Goal: Task Accomplishment & Management: Manage account settings

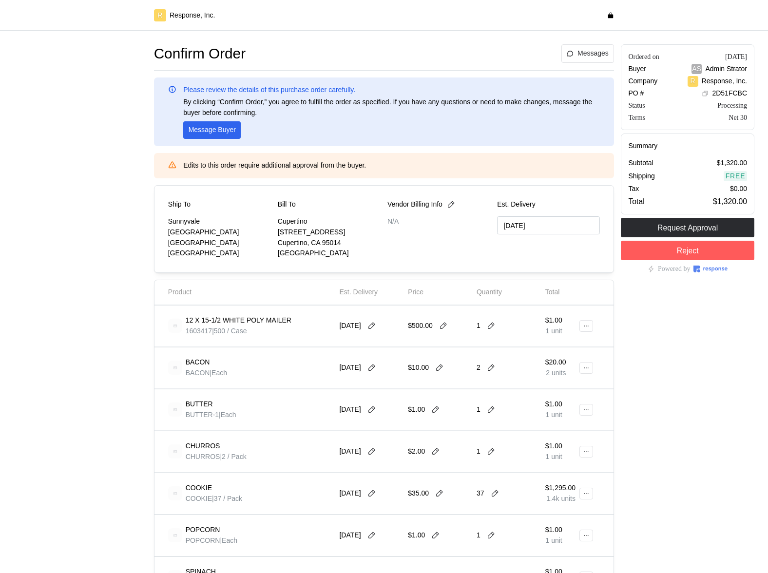
click at [562, 354] on div "$20.00 2 units" at bounding box center [562, 367] width 34 height 27
click at [584, 330] on button at bounding box center [587, 326] width 14 height 12
click at [564, 348] on p "Edit" at bounding box center [555, 346] width 62 height 11
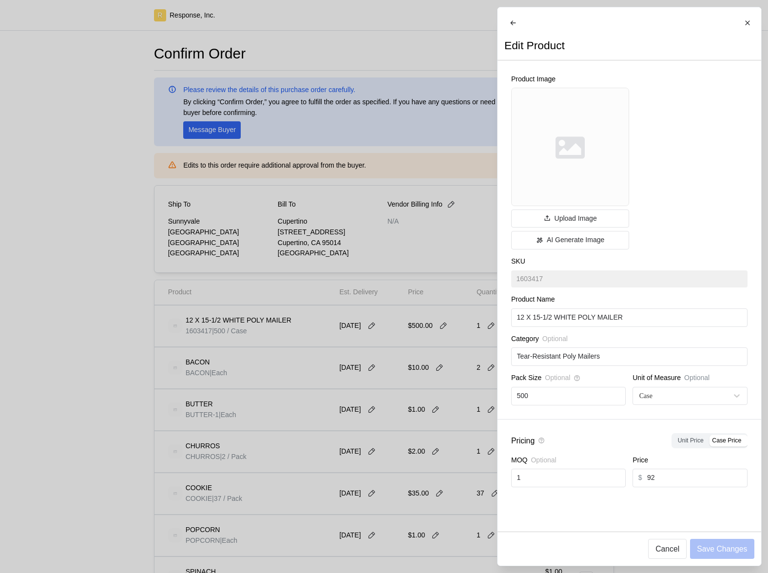
click at [371, 366] on div at bounding box center [384, 286] width 768 height 573
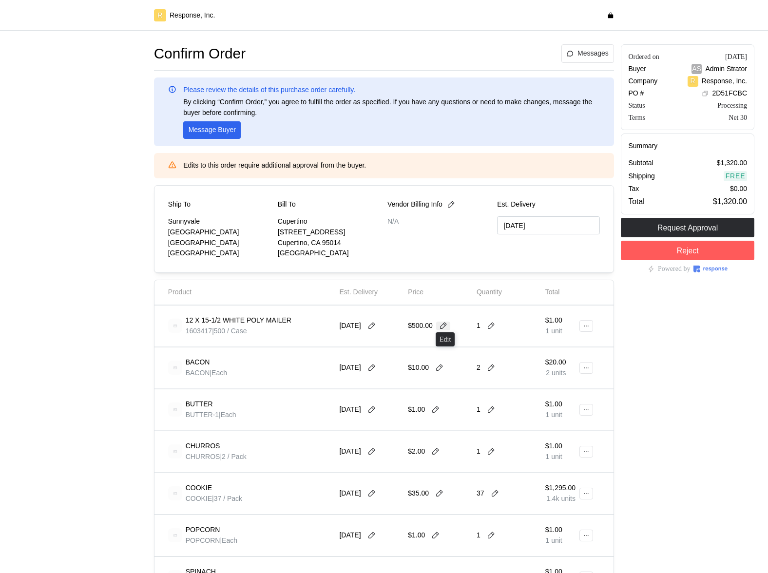
click at [444, 329] on icon at bounding box center [443, 326] width 9 height 9
click at [373, 351] on div "10/30/25" at bounding box center [370, 368] width 69 height 34
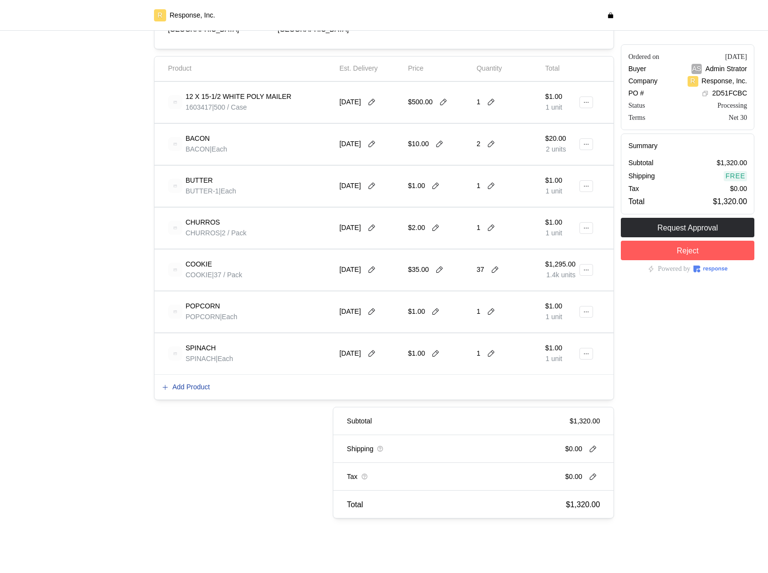
click at [183, 391] on p "Add Product" at bounding box center [192, 387] width 38 height 11
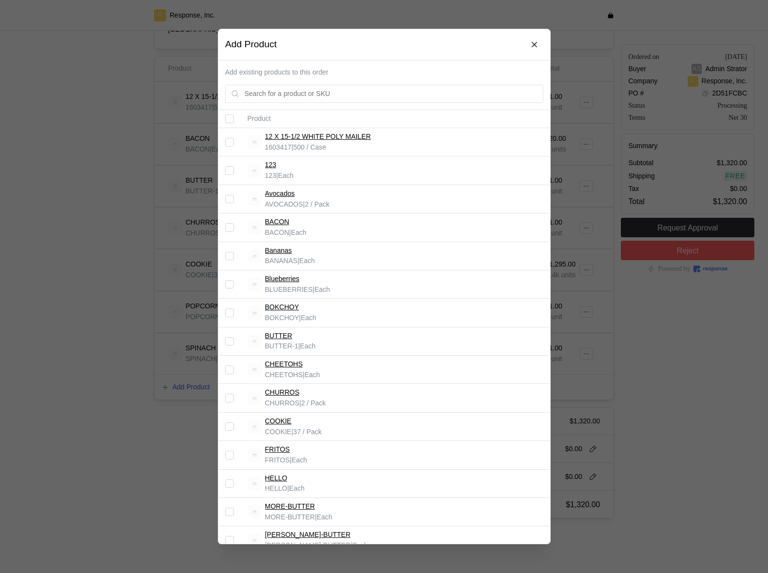
scroll to position [456, 0]
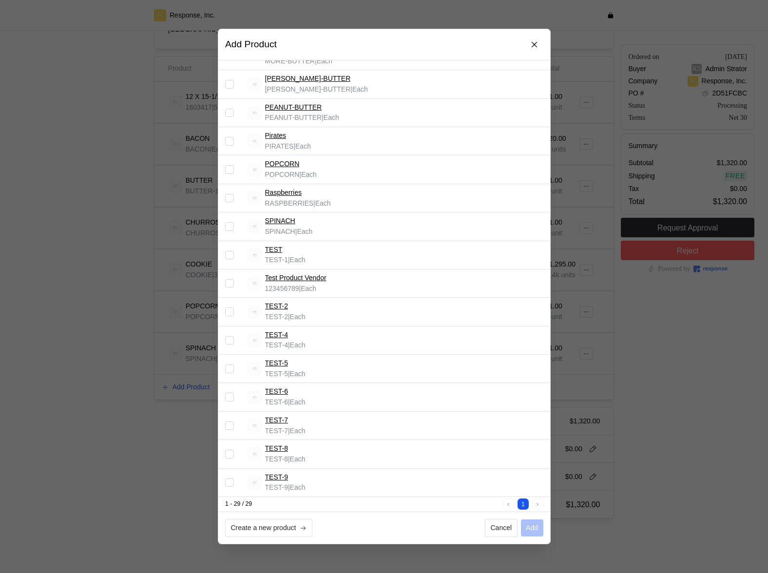
click at [191, 459] on div at bounding box center [384, 286] width 768 height 573
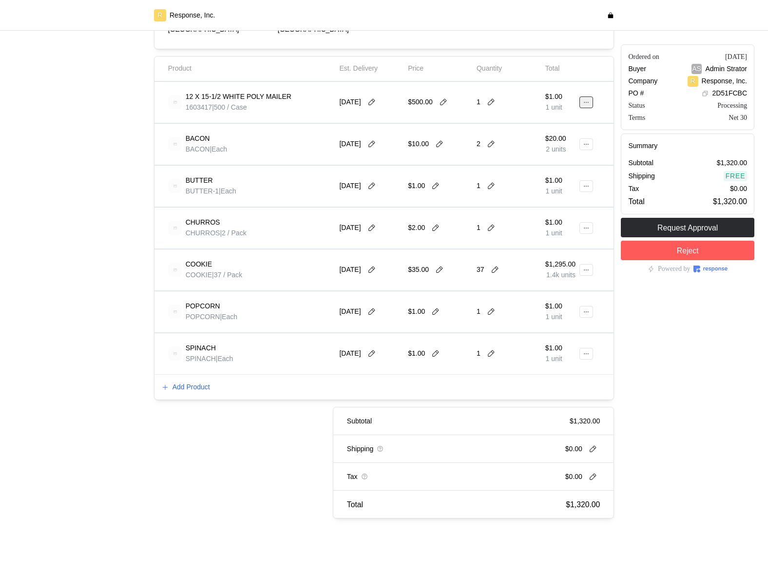
click at [589, 105] on icon at bounding box center [586, 102] width 7 height 7
click at [566, 125] on p "Edit" at bounding box center [555, 122] width 62 height 11
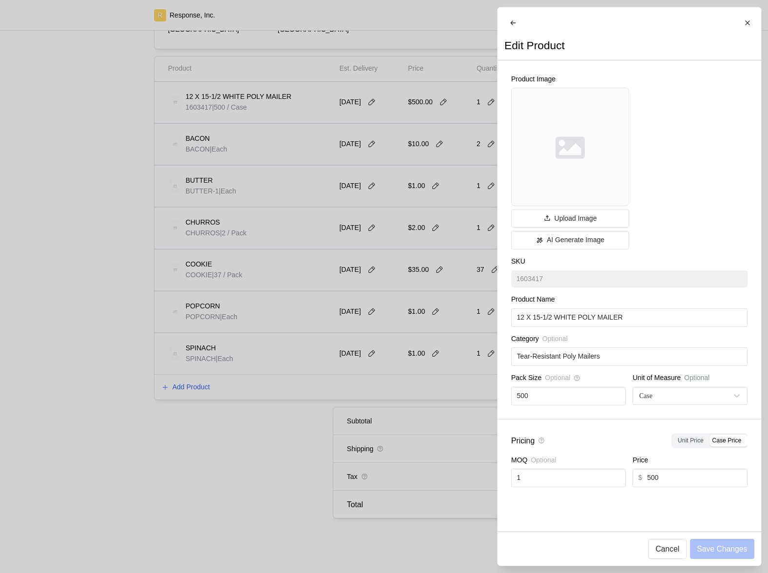
click at [287, 289] on div at bounding box center [384, 286] width 768 height 573
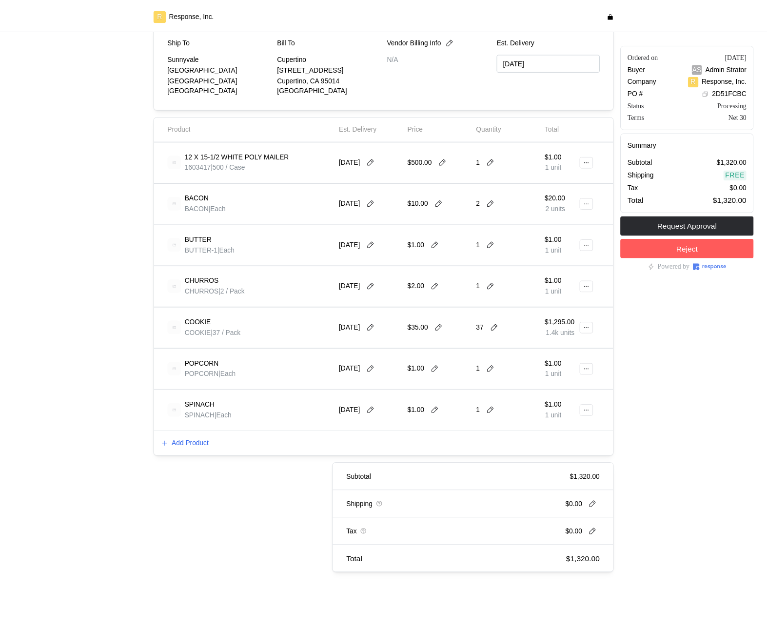
scroll to position [150, 0]
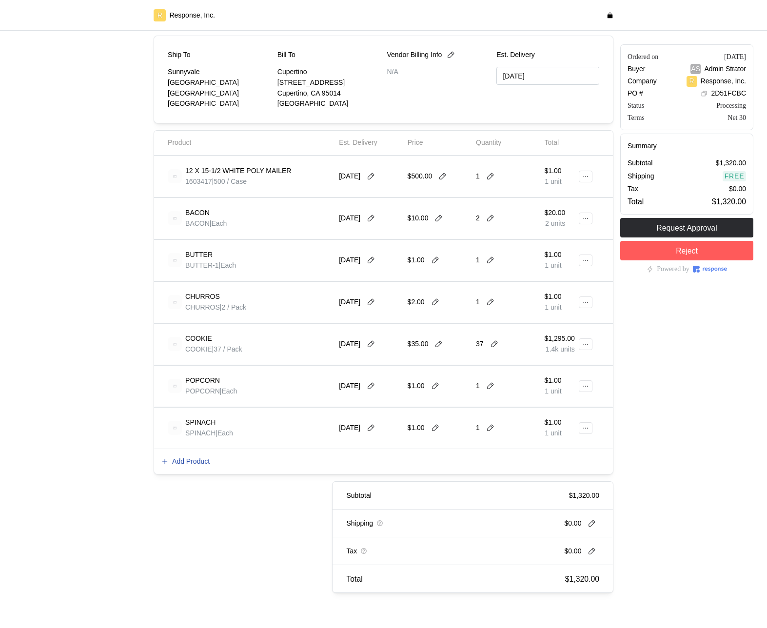
click at [201, 464] on p "Add Product" at bounding box center [191, 461] width 38 height 11
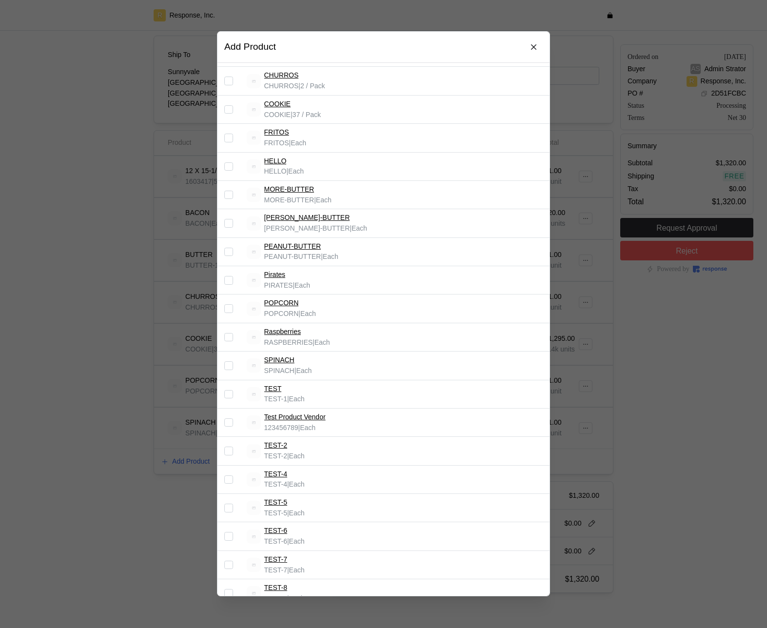
scroll to position [407, 0]
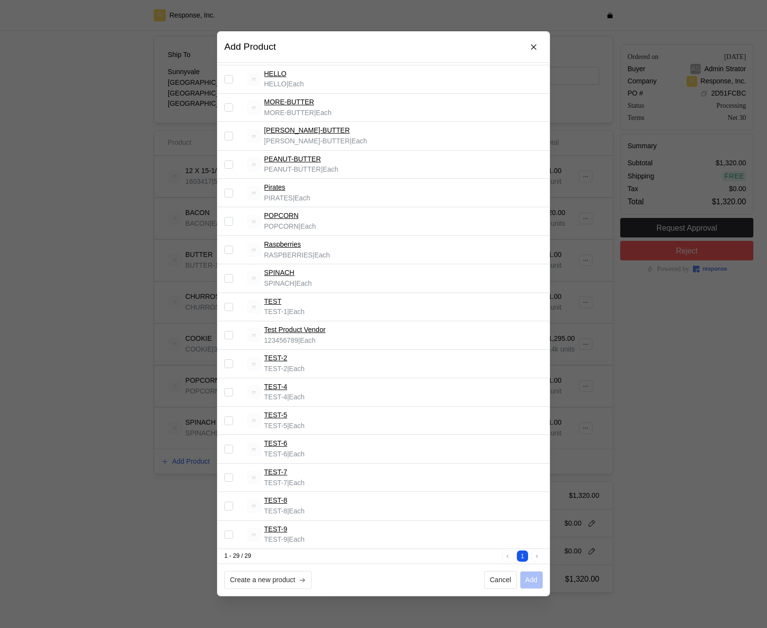
click at [594, 339] on div at bounding box center [383, 314] width 767 height 628
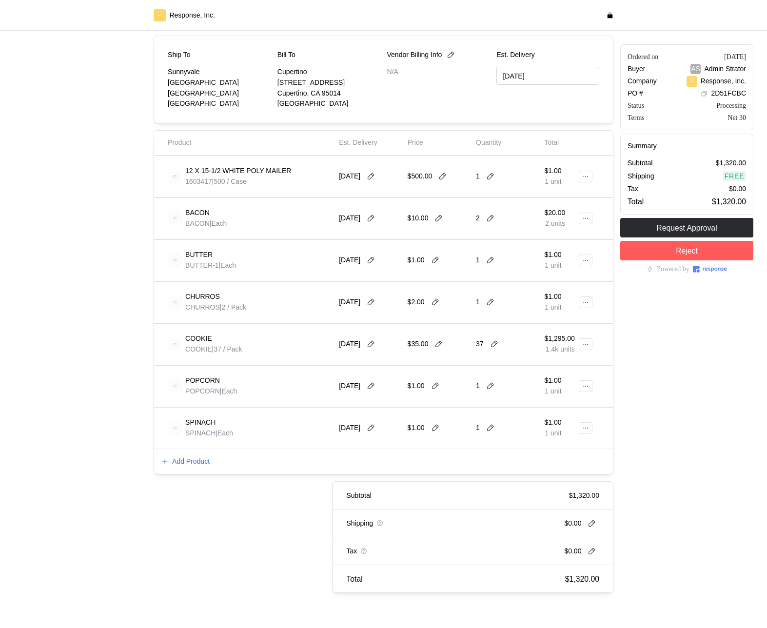
click at [594, 339] on div at bounding box center [383, 314] width 767 height 628
click at [590, 174] on button at bounding box center [586, 177] width 14 height 12
click at [554, 195] on p "Edit" at bounding box center [553, 197] width 62 height 11
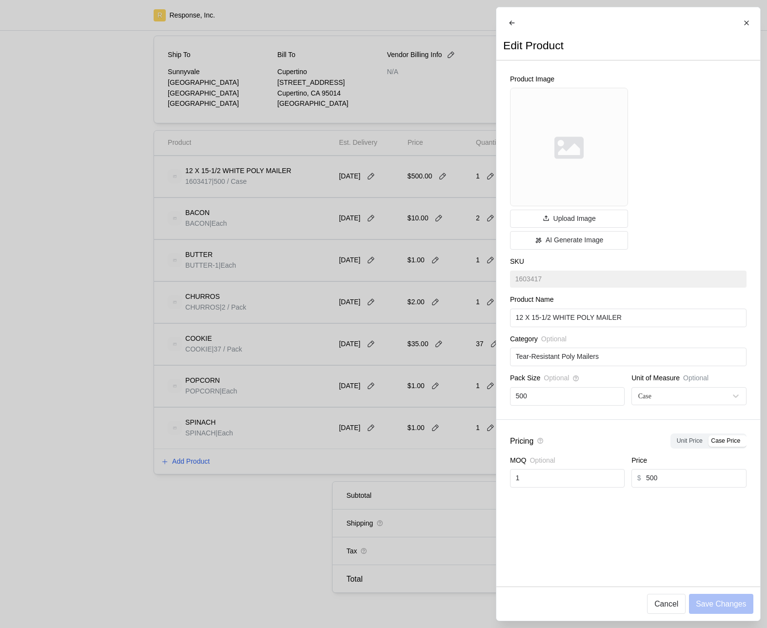
click at [403, 253] on div at bounding box center [383, 314] width 767 height 628
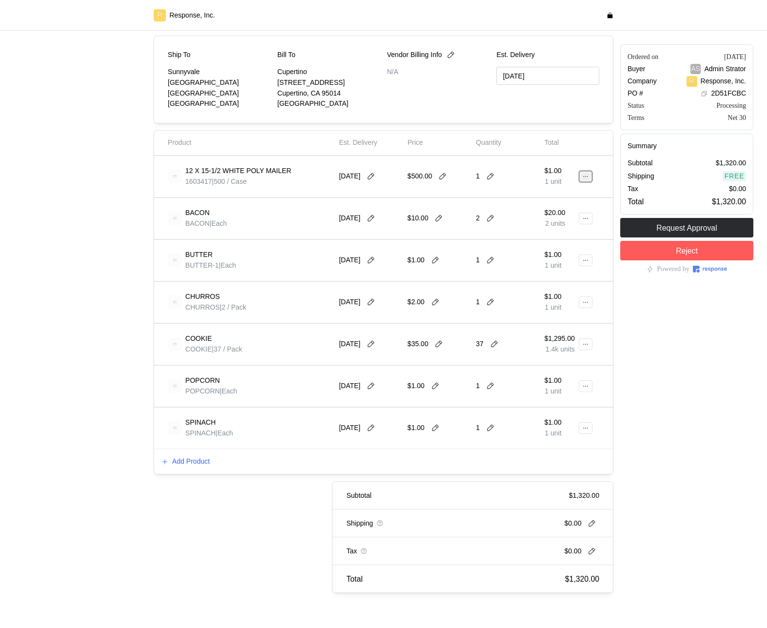
click at [590, 177] on button at bounding box center [586, 177] width 14 height 12
click at [569, 195] on p "Edit" at bounding box center [553, 197] width 62 height 11
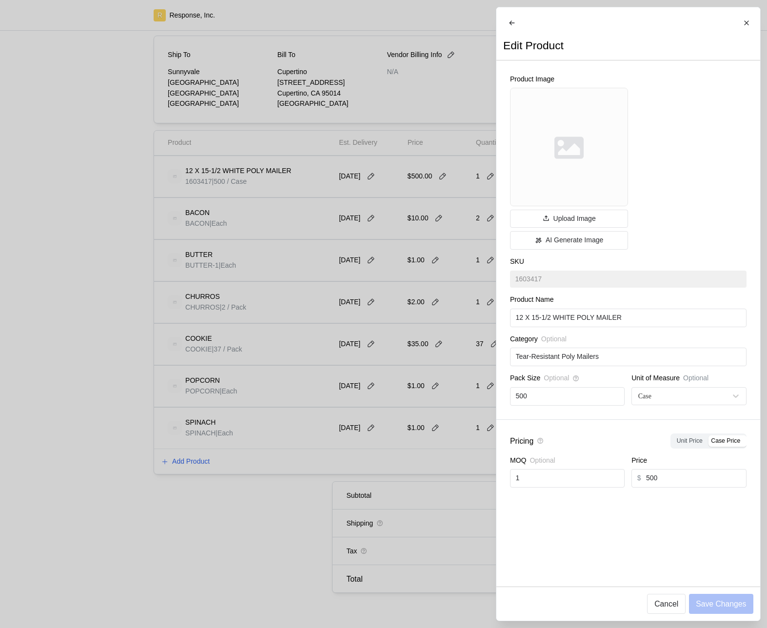
click at [448, 472] on div at bounding box center [383, 314] width 767 height 628
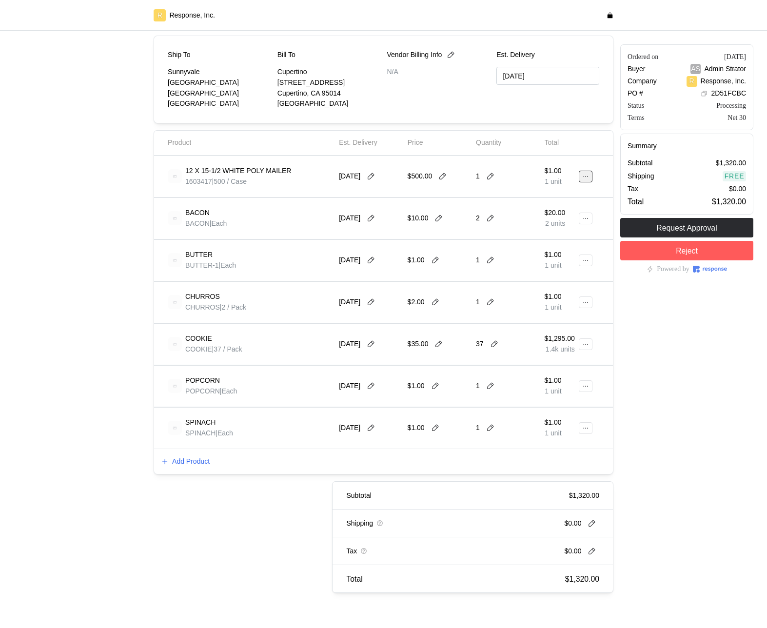
click at [582, 175] on icon at bounding box center [585, 176] width 7 height 7
click at [575, 197] on p "Edit" at bounding box center [553, 197] width 62 height 11
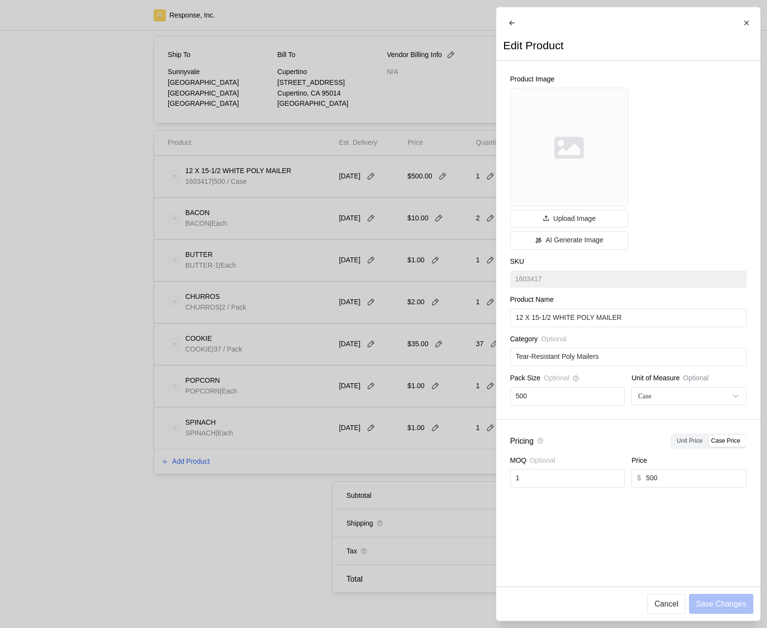
click at [452, 242] on div at bounding box center [383, 314] width 767 height 628
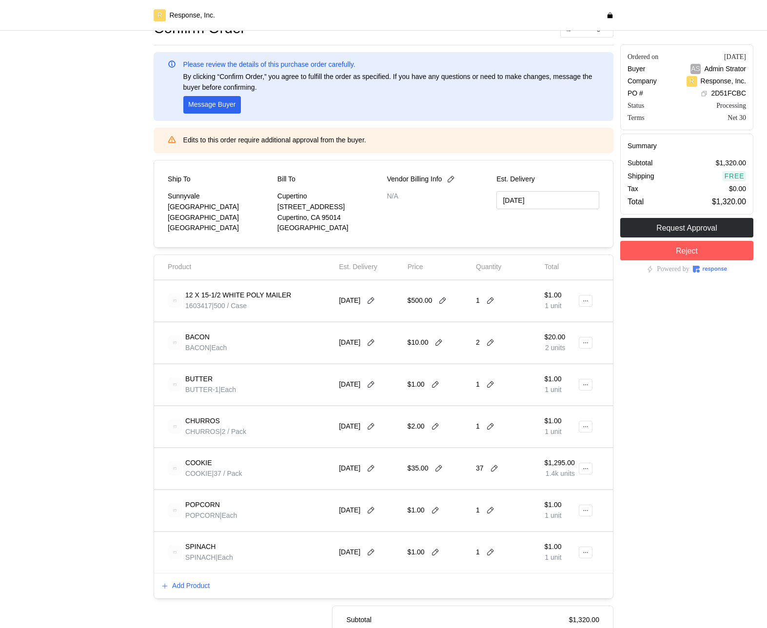
scroll to position [27, 0]
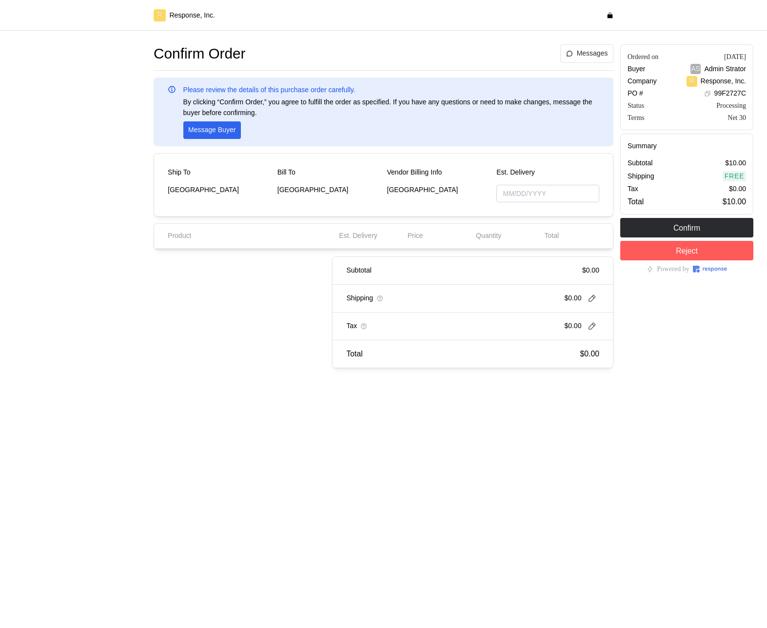
type input "[DATE]"
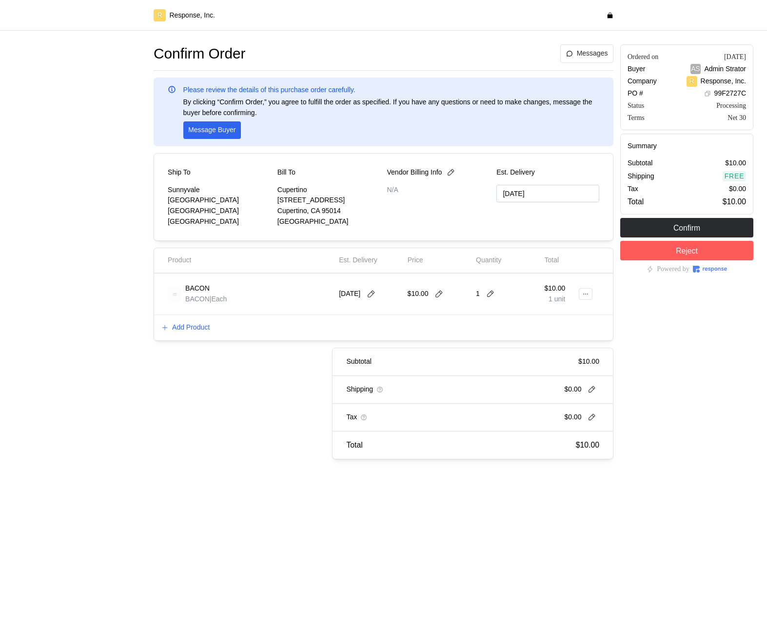
click at [190, 320] on div "Add Product" at bounding box center [383, 327] width 459 height 25
click at [187, 326] on p "Add Product" at bounding box center [191, 327] width 38 height 11
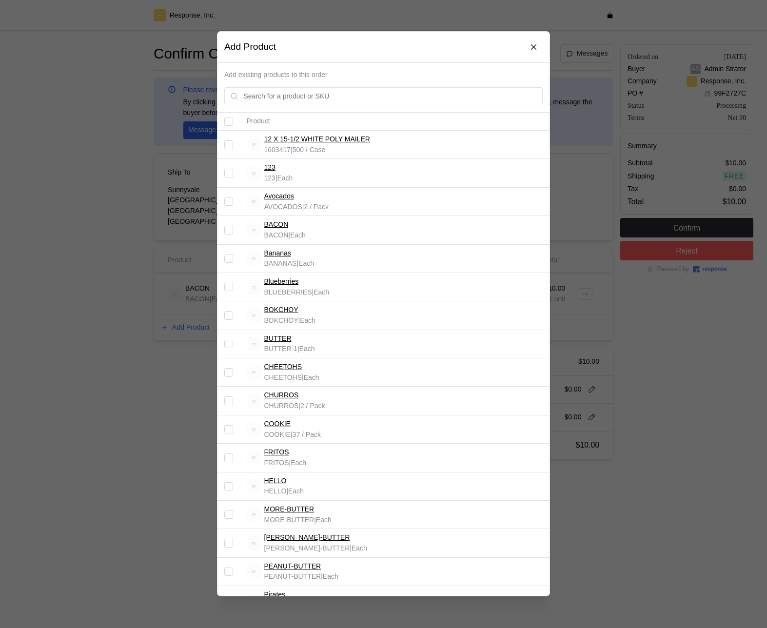
click at [228, 263] on td at bounding box center [228, 259] width 22 height 28
click at [227, 259] on input "Select record 5" at bounding box center [228, 258] width 9 height 9
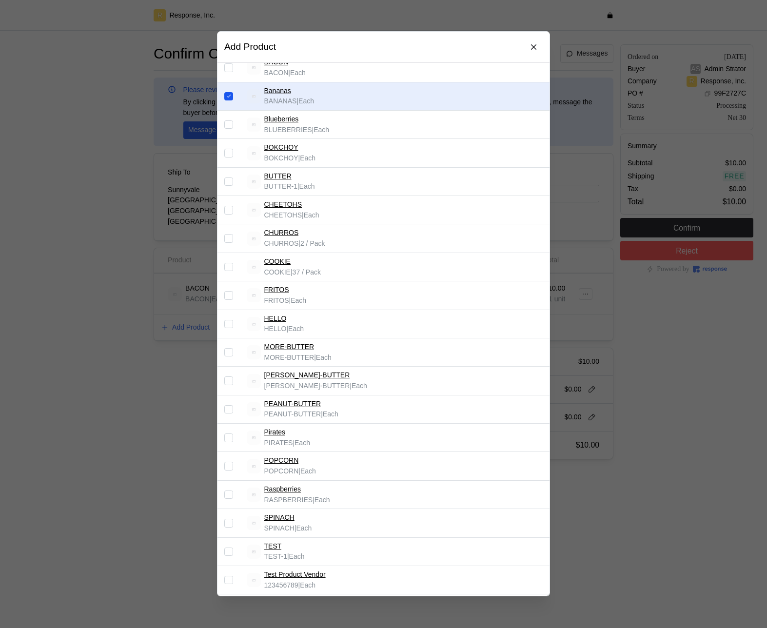
scroll to position [407, 0]
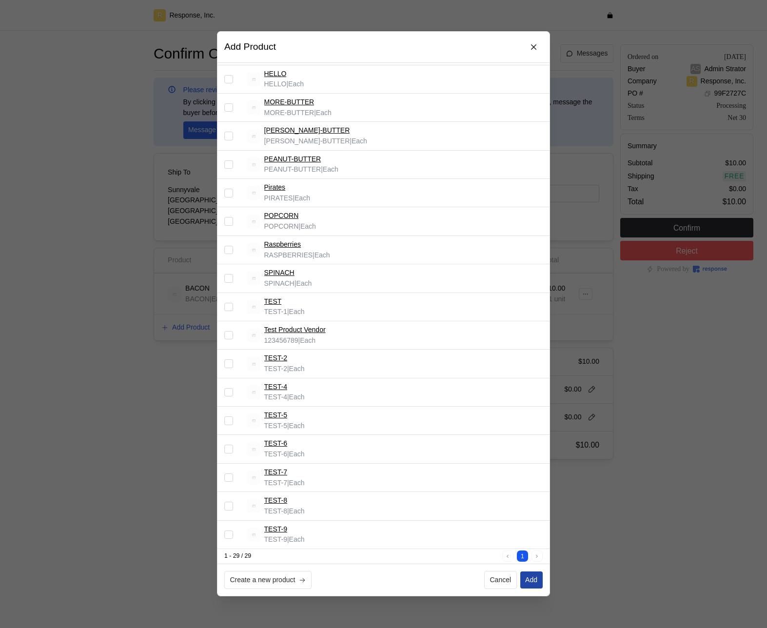
click at [539, 581] on button "Add" at bounding box center [531, 580] width 22 height 18
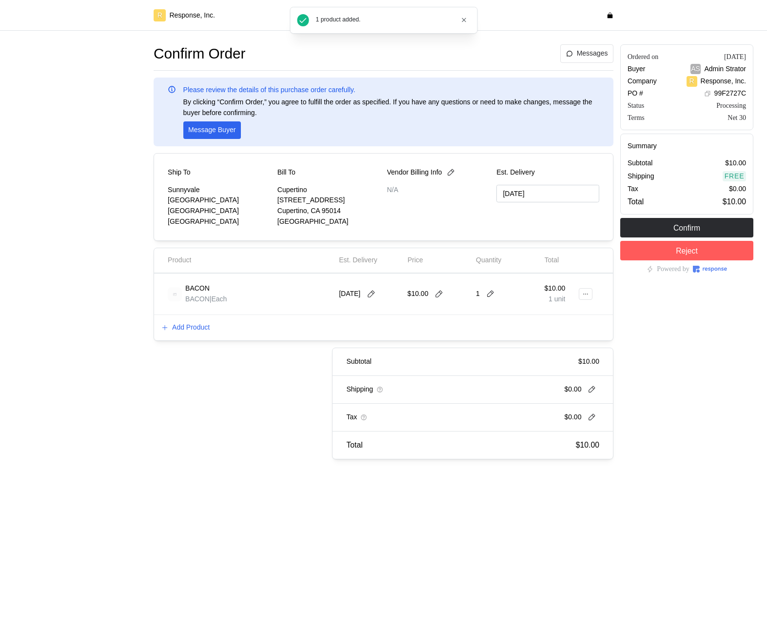
checkbox input "false"
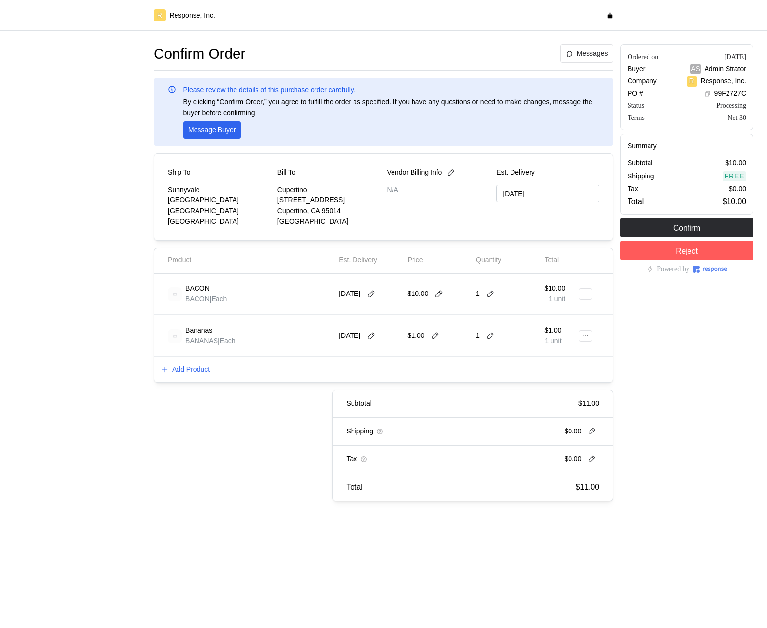
click at [582, 343] on div at bounding box center [589, 336] width 14 height 34
click at [584, 335] on icon at bounding box center [585, 335] width 7 height 7
click at [564, 356] on p "Edit" at bounding box center [553, 356] width 62 height 11
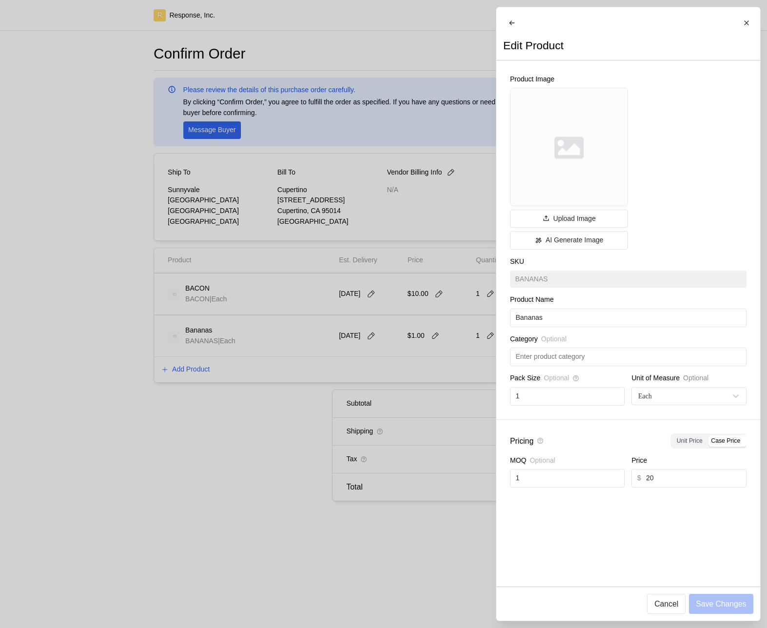
click at [397, 375] on div at bounding box center [383, 314] width 767 height 628
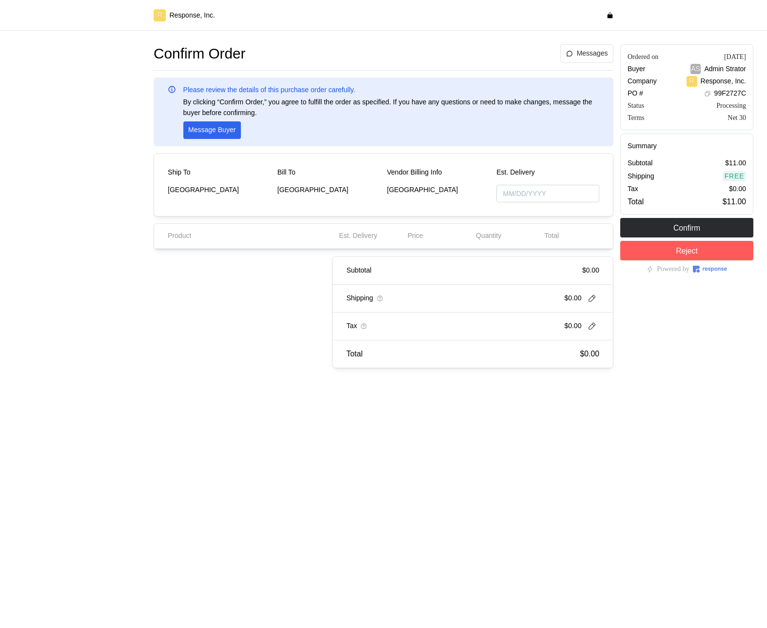
type input "[DATE]"
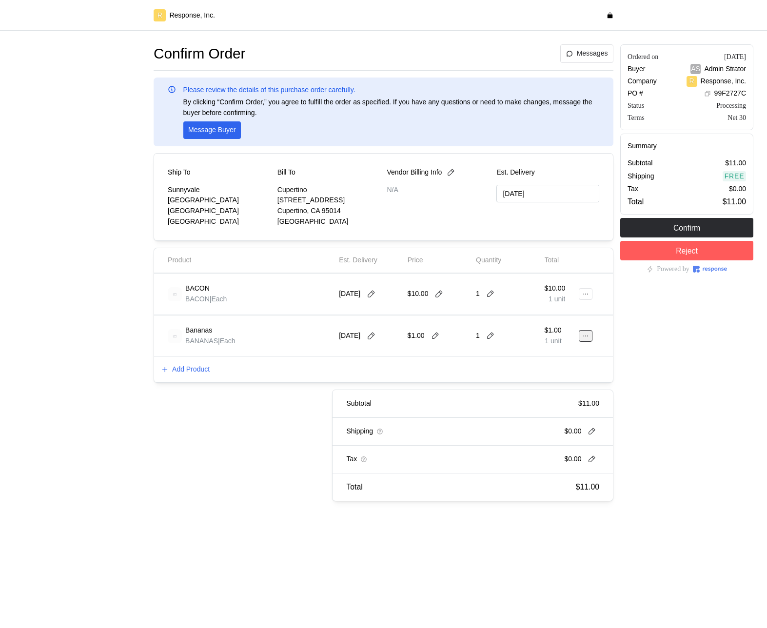
click at [586, 335] on icon at bounding box center [585, 335] width 7 height 7
click at [576, 356] on p "Edit" at bounding box center [553, 356] width 62 height 11
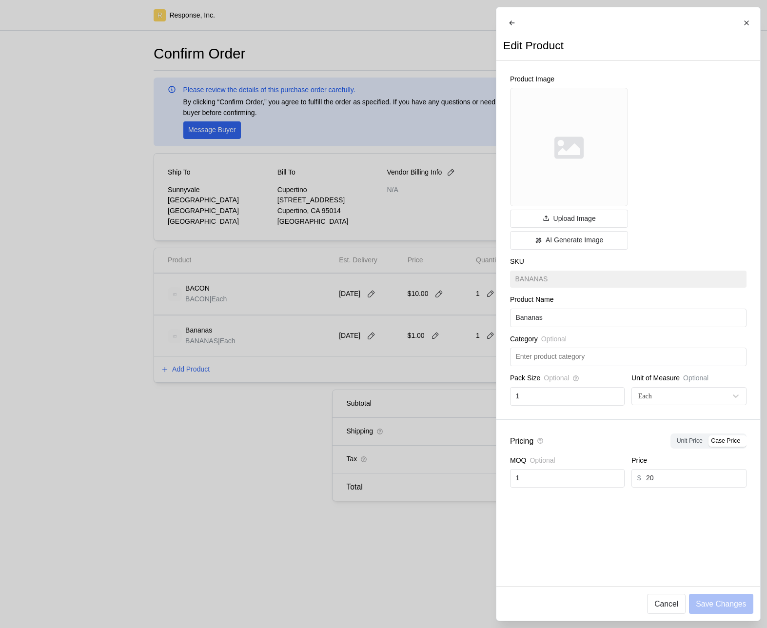
click at [358, 346] on div at bounding box center [383, 314] width 767 height 628
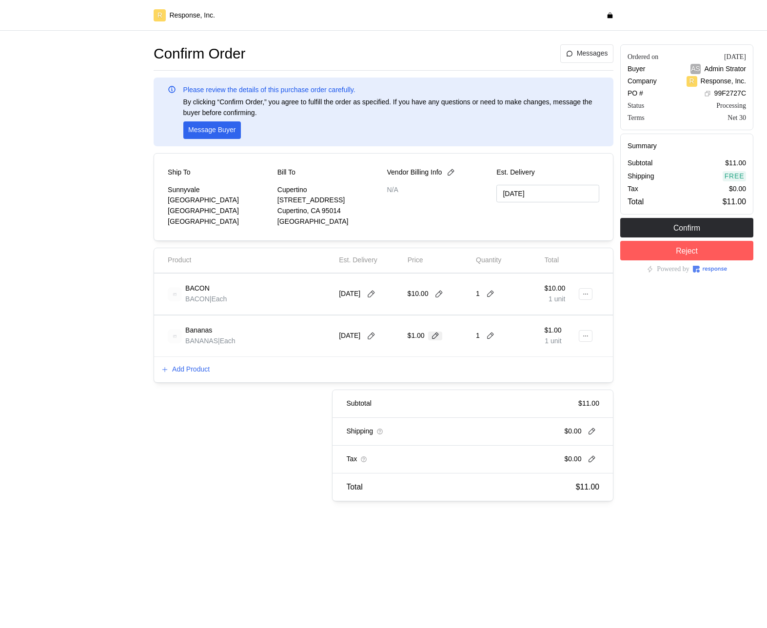
click at [439, 338] on icon at bounding box center [435, 335] width 9 height 9
type input "20"
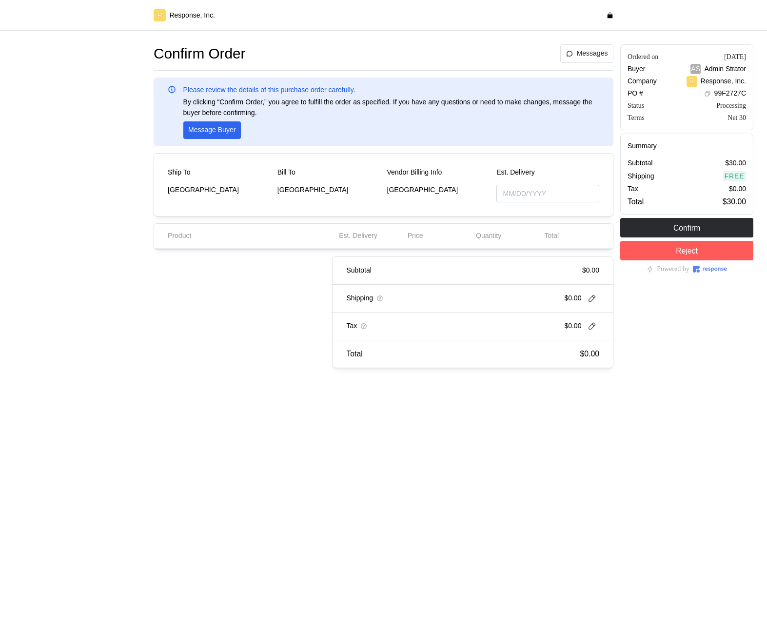
type input "[DATE]"
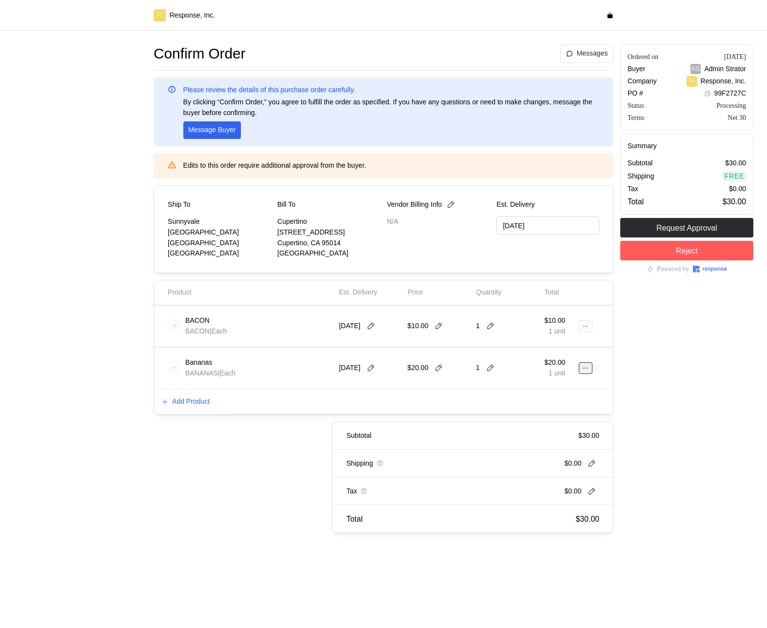
click at [584, 368] on icon at bounding box center [585, 368] width 7 height 7
click at [564, 390] on p "Edit" at bounding box center [553, 388] width 62 height 11
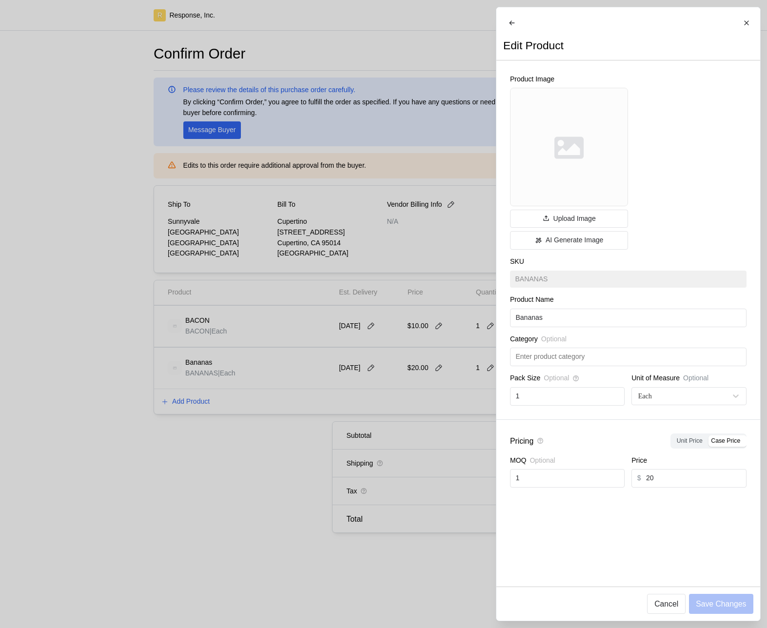
click at [375, 407] on div at bounding box center [383, 314] width 767 height 628
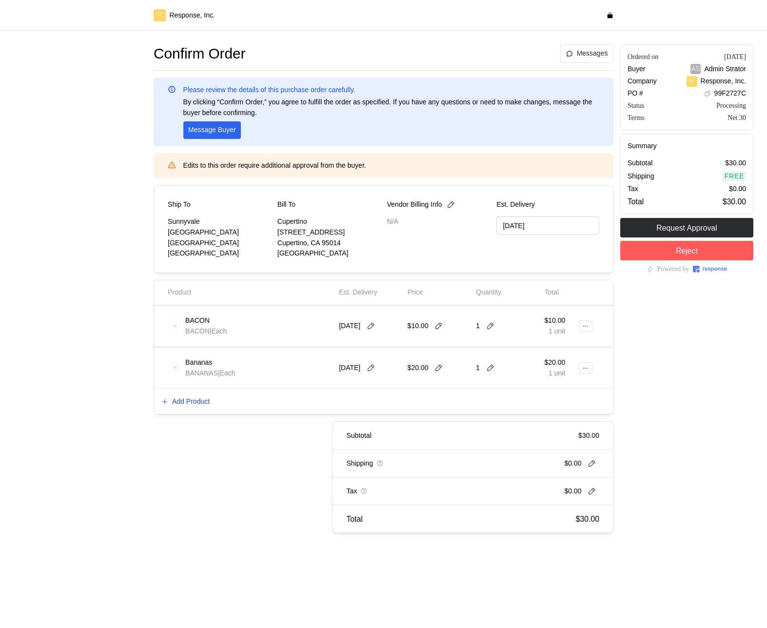
click at [193, 401] on p "Add Product" at bounding box center [191, 401] width 38 height 11
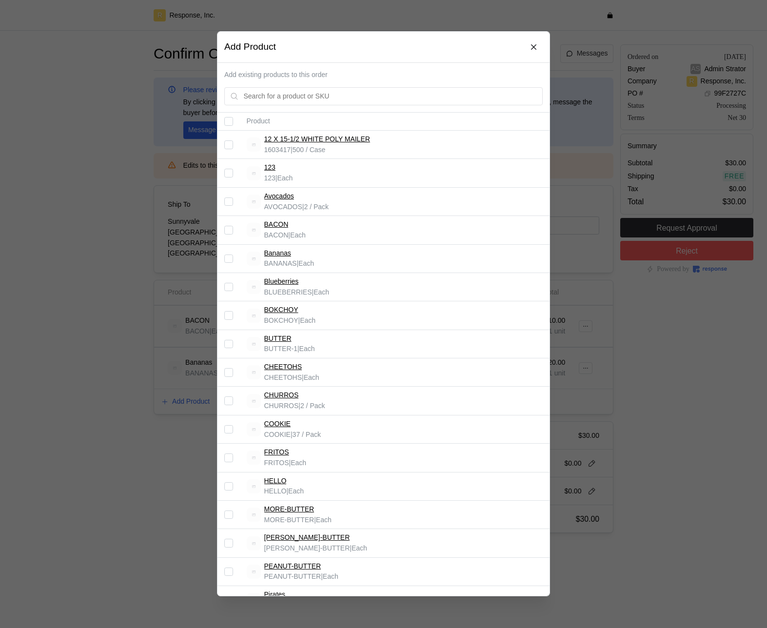
click at [228, 402] on input "Select record 10" at bounding box center [228, 401] width 9 height 9
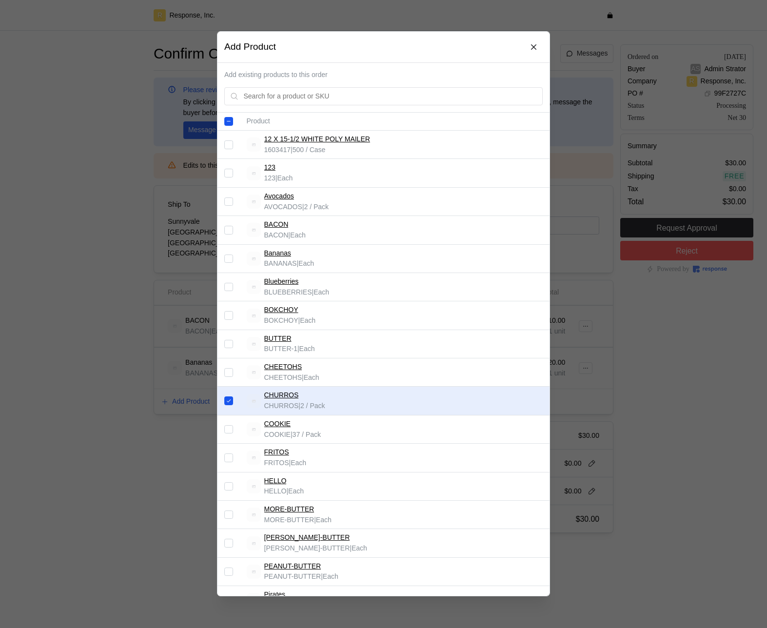
click at [228, 402] on input "Select record 10" at bounding box center [228, 401] width 9 height 9
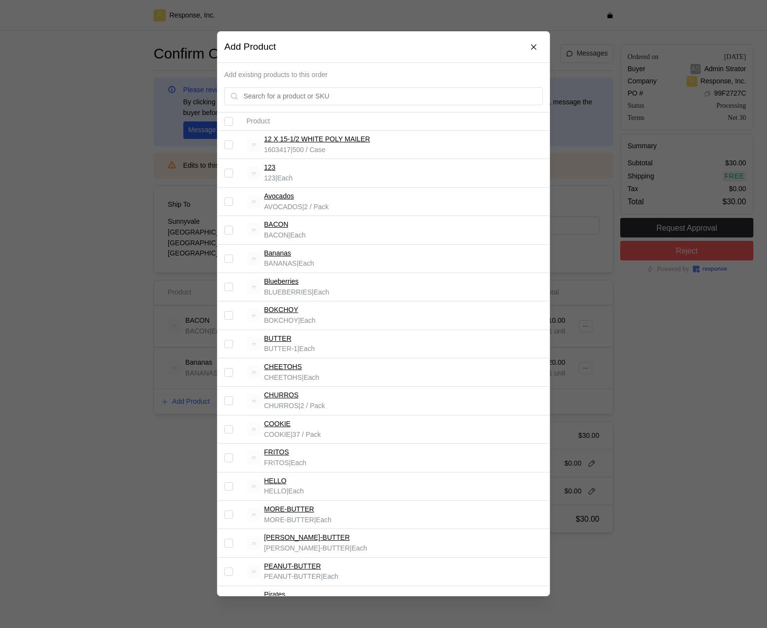
click at [230, 401] on input "Select record 10" at bounding box center [228, 401] width 9 height 9
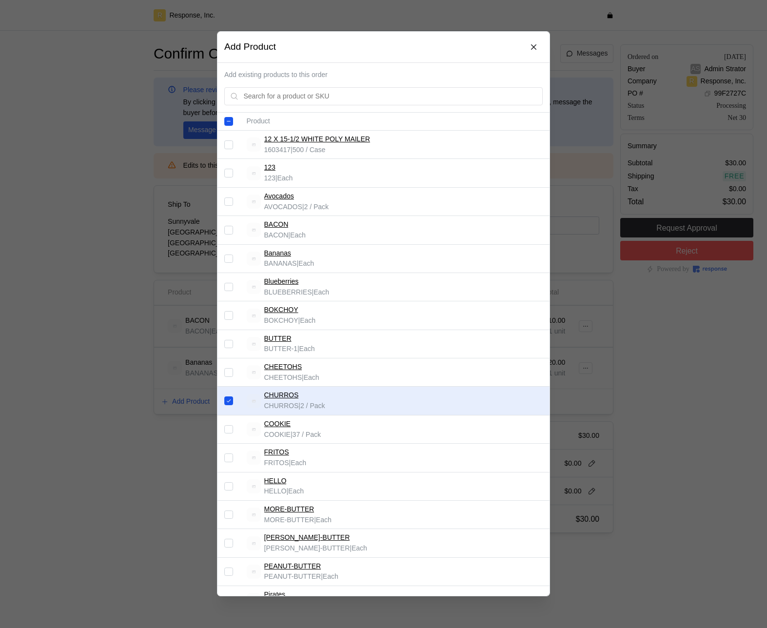
click at [230, 401] on input "Select record 10" at bounding box center [228, 401] width 9 height 9
checkbox input "false"
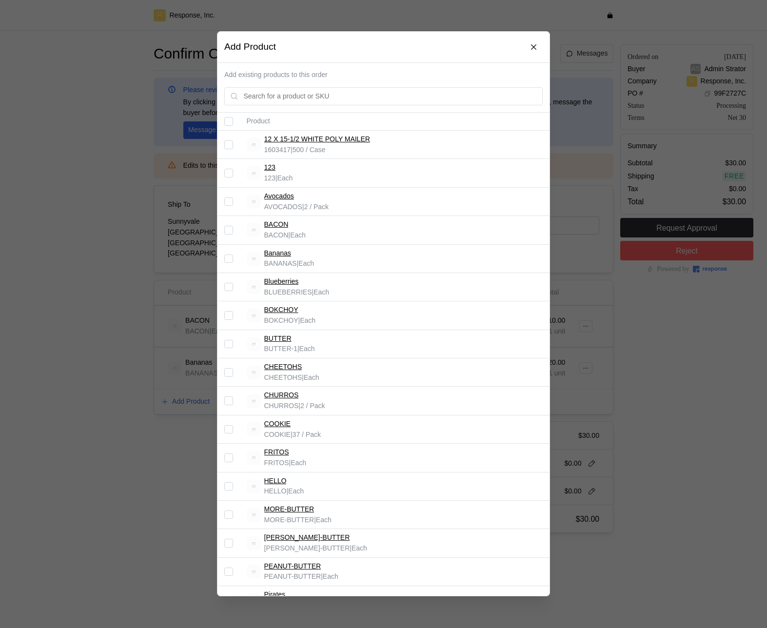
click at [658, 379] on div at bounding box center [383, 314] width 767 height 628
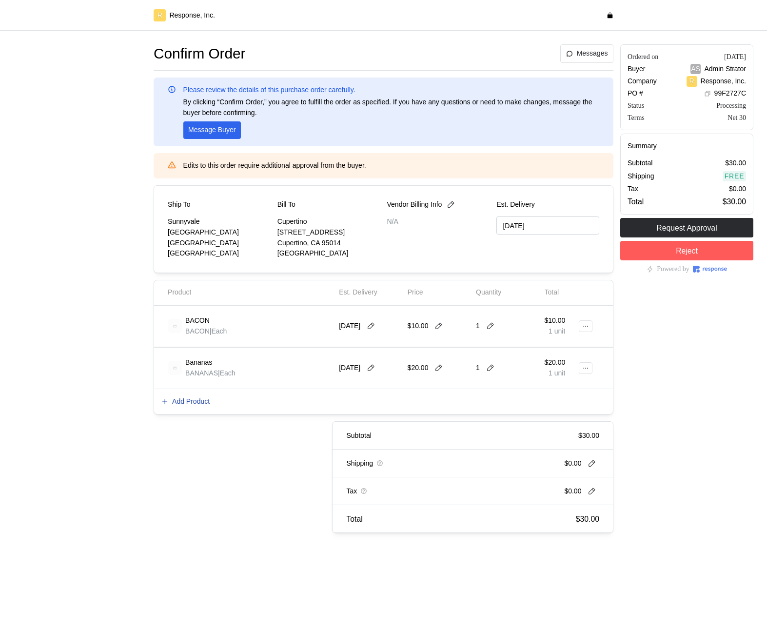
click at [197, 398] on p "Add Product" at bounding box center [191, 401] width 38 height 11
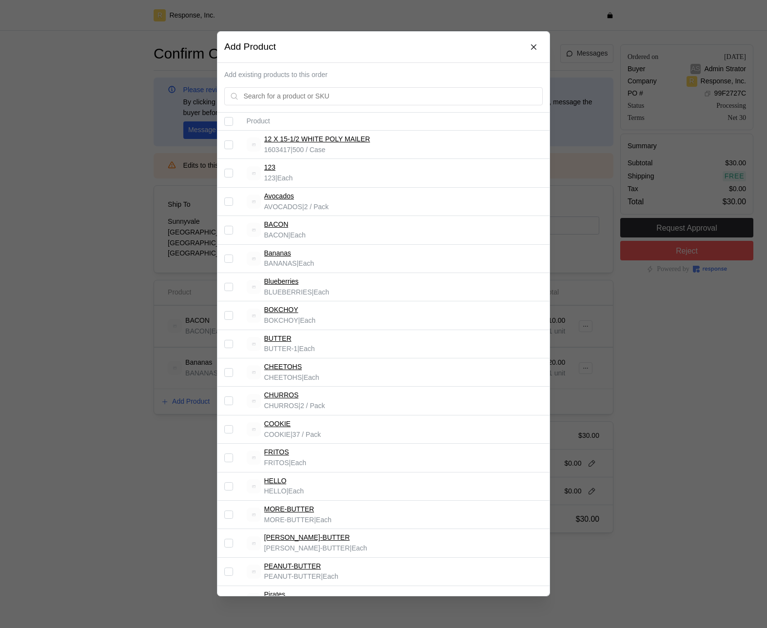
scroll to position [407, 0]
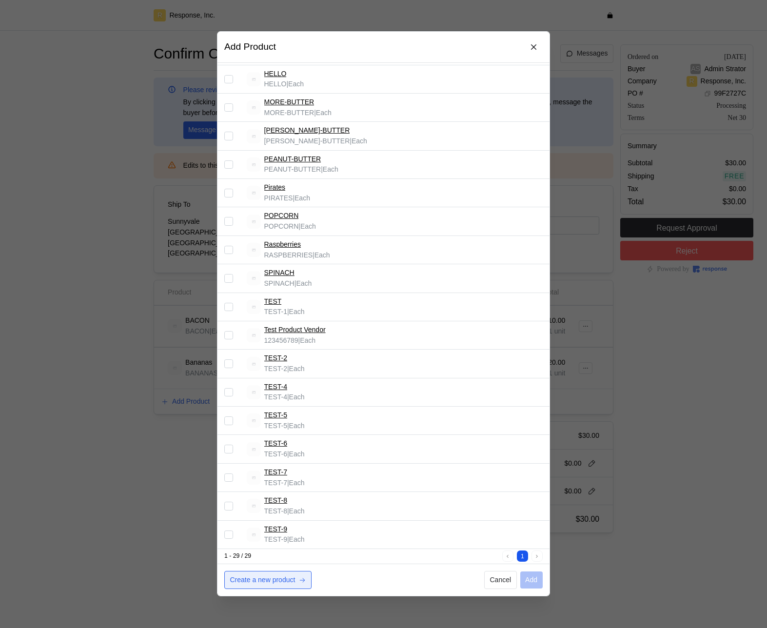
click at [285, 580] on p "Create a new product" at bounding box center [262, 580] width 65 height 11
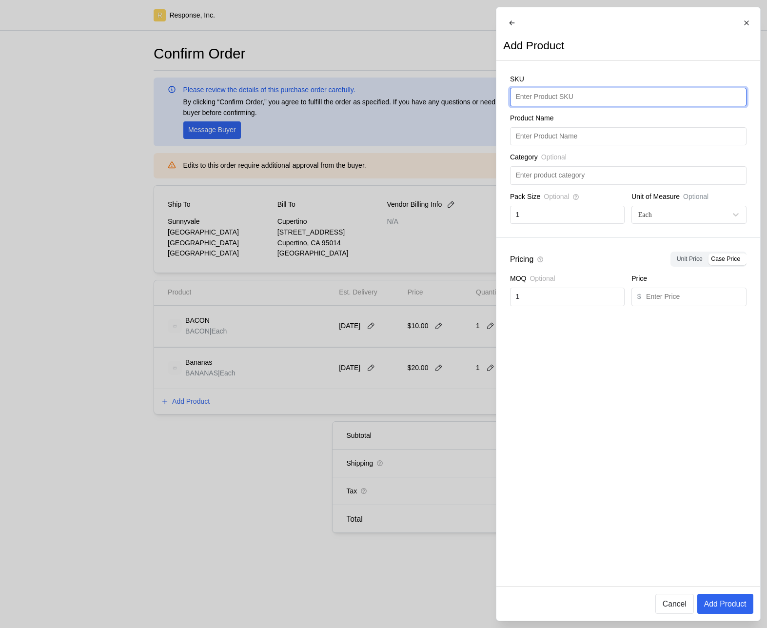
click at [557, 105] on input "text" at bounding box center [627, 97] width 225 height 18
type input "WATER"
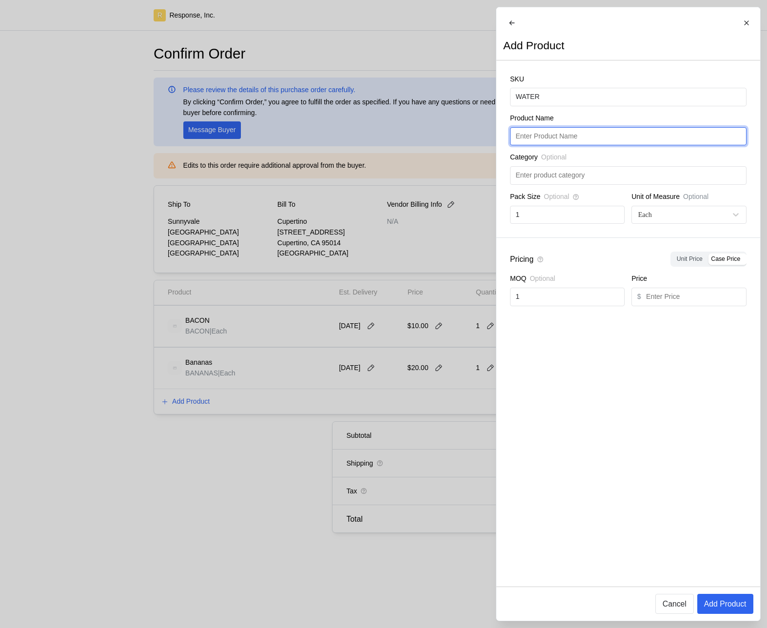
click at [575, 139] on input "text" at bounding box center [627, 137] width 225 height 18
paste input "WATER"
type input "WATER"
click at [398, 385] on div at bounding box center [383, 314] width 767 height 628
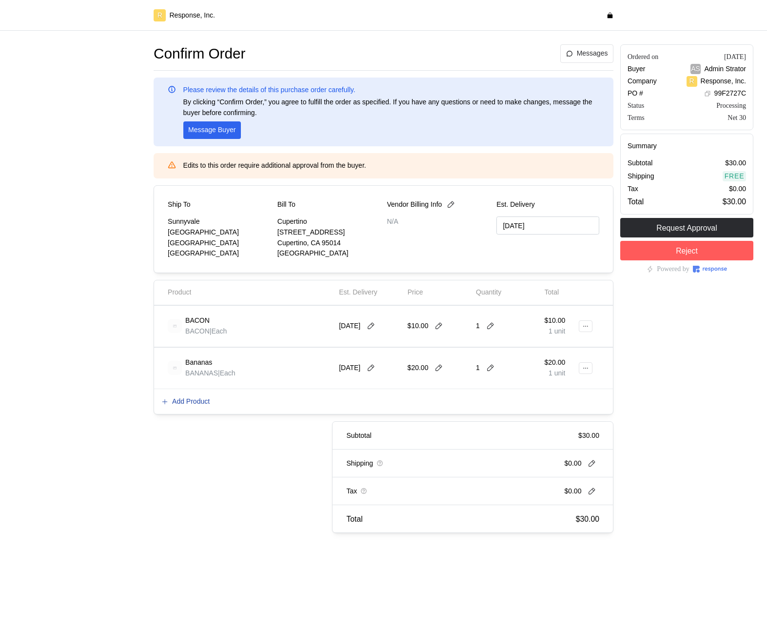
click at [184, 403] on p "Add Product" at bounding box center [191, 401] width 38 height 11
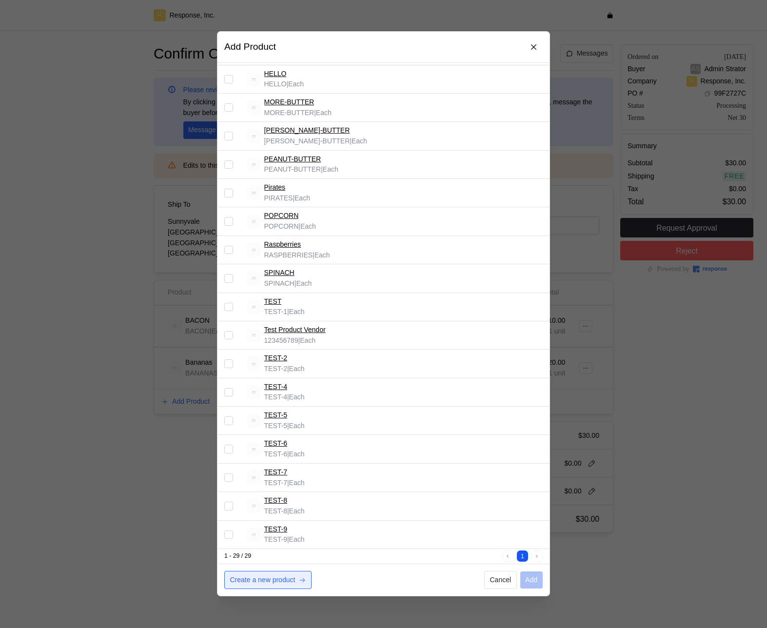
click at [283, 578] on p "Create a new product" at bounding box center [262, 580] width 65 height 11
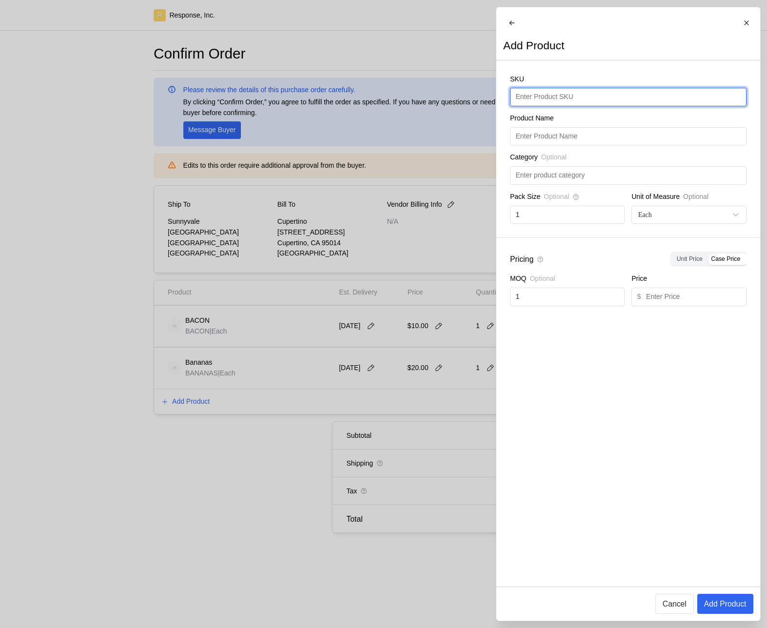
click at [555, 101] on input "text" at bounding box center [627, 97] width 225 height 18
type input "WATER"
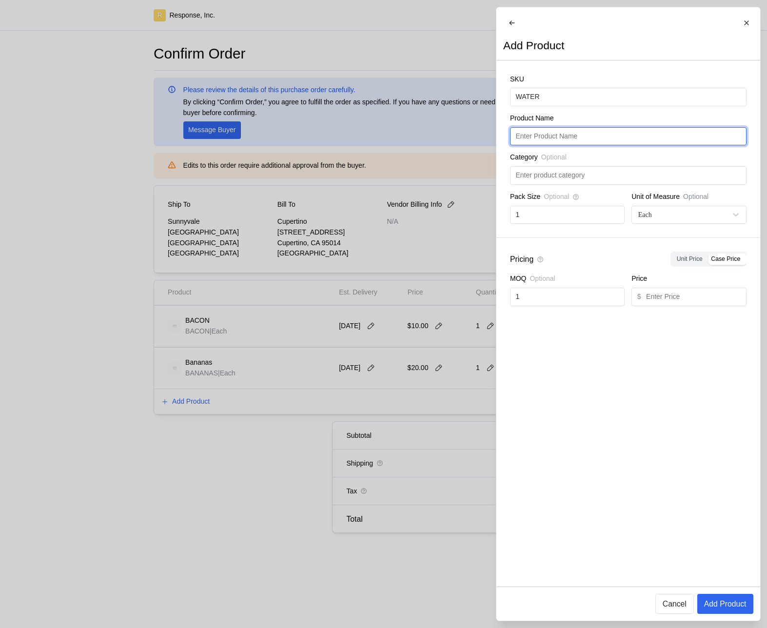
click at [545, 139] on input "text" at bounding box center [627, 137] width 225 height 18
paste input "WATER"
type input "WATER"
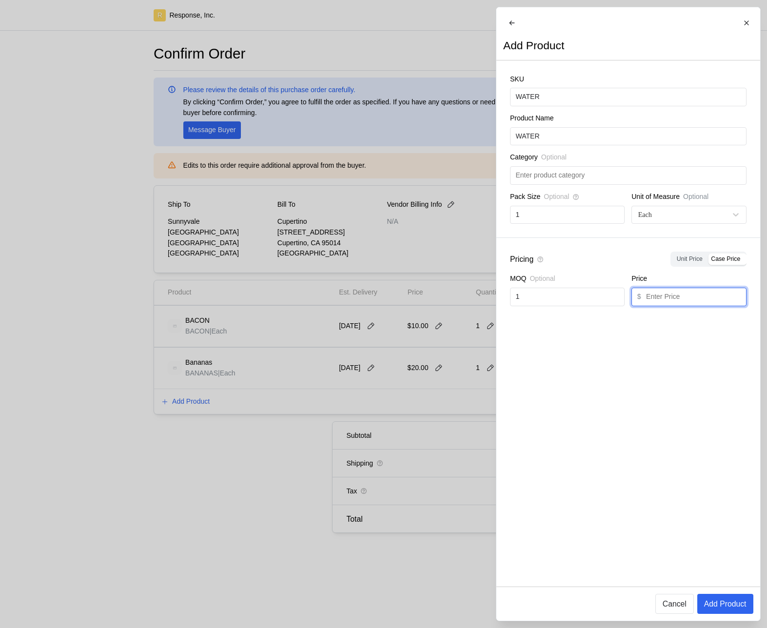
click at [694, 303] on input "text" at bounding box center [693, 297] width 95 height 18
type input "100"
click at [733, 600] on p "Add Product" at bounding box center [724, 604] width 42 height 12
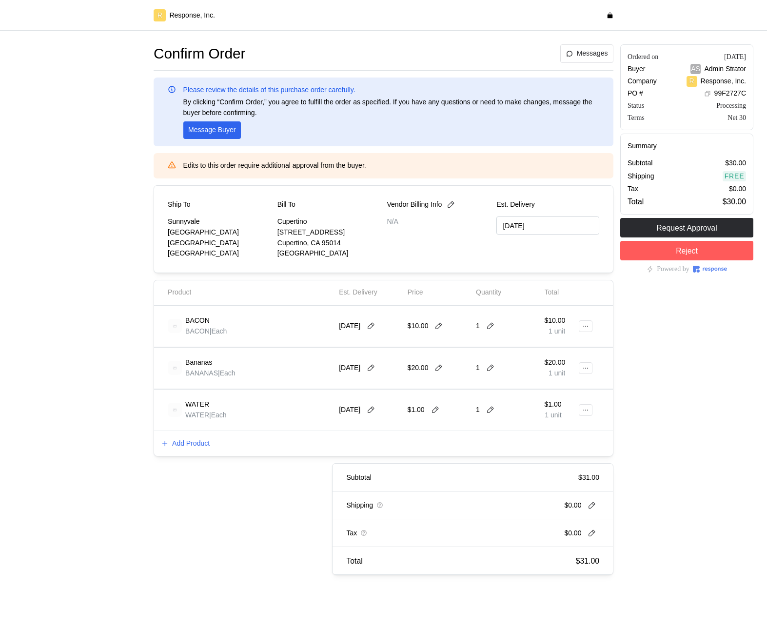
click at [594, 411] on div at bounding box center [589, 410] width 14 height 34
click at [591, 411] on button at bounding box center [586, 410] width 14 height 12
click at [578, 430] on p "Edit" at bounding box center [553, 430] width 62 height 11
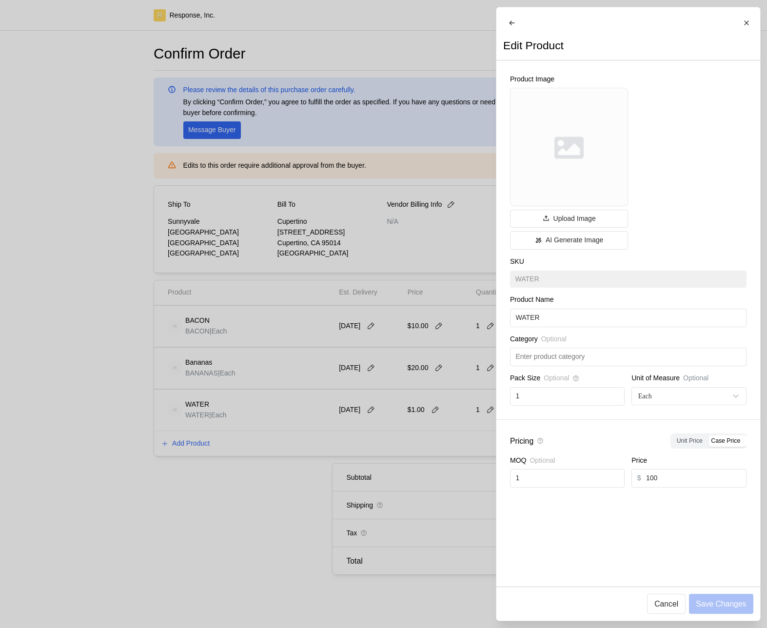
click at [409, 412] on div at bounding box center [383, 314] width 767 height 628
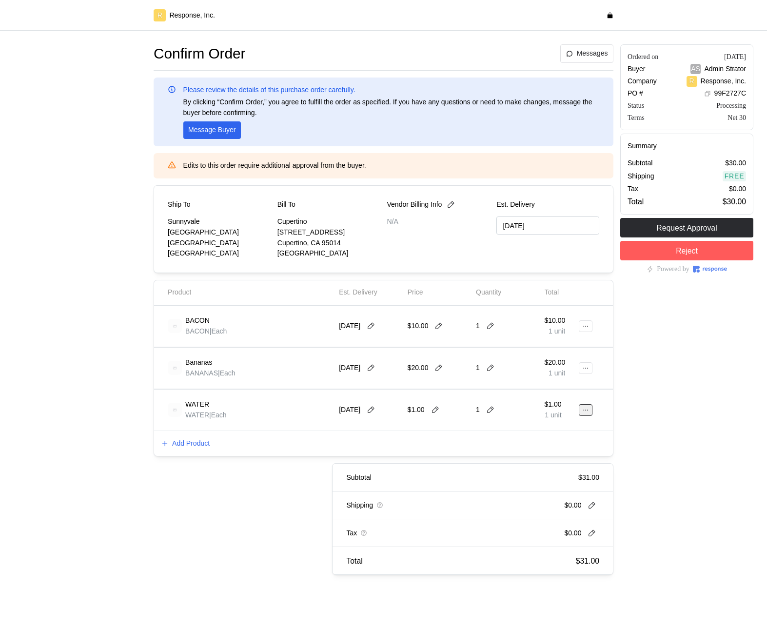
click at [585, 413] on icon at bounding box center [585, 409] width 7 height 7
click at [566, 432] on p "Edit" at bounding box center [553, 430] width 62 height 11
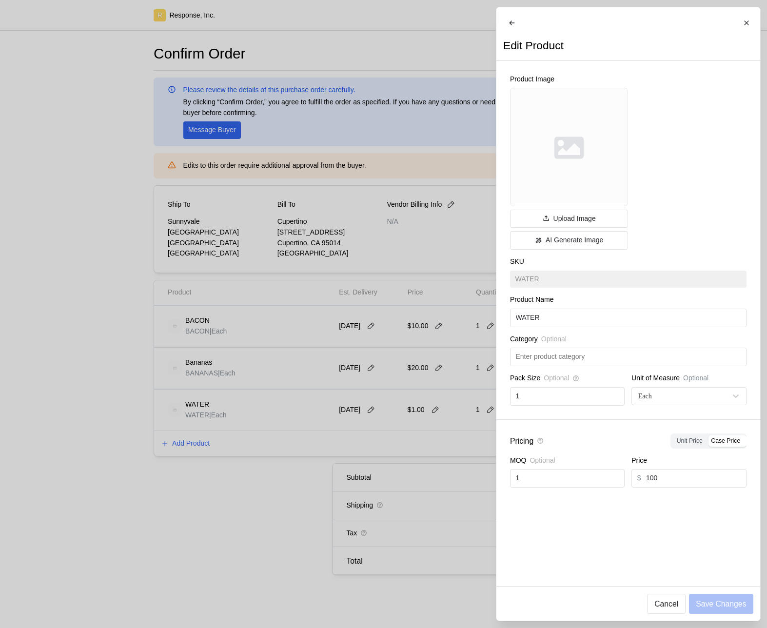
click at [383, 470] on div at bounding box center [383, 314] width 767 height 628
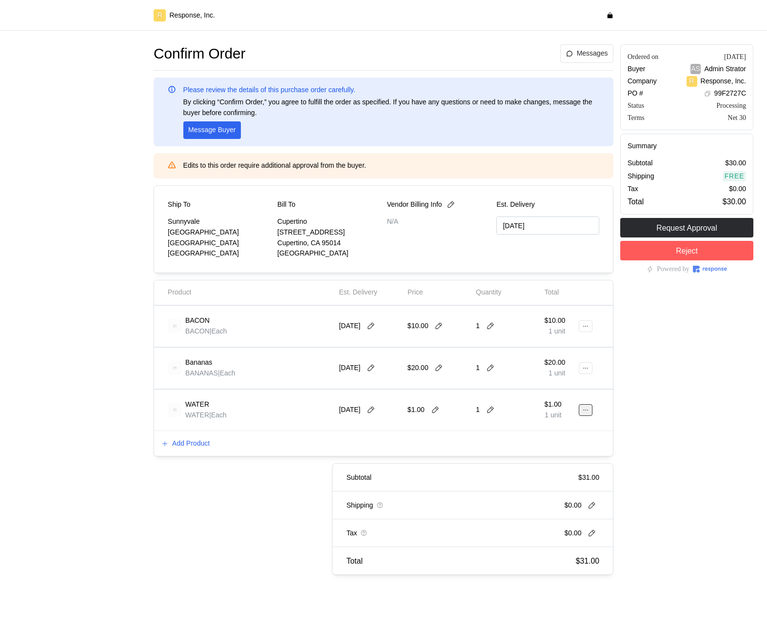
click at [584, 409] on icon at bounding box center [585, 409] width 7 height 7
click at [571, 433] on p "Edit" at bounding box center [553, 430] width 62 height 11
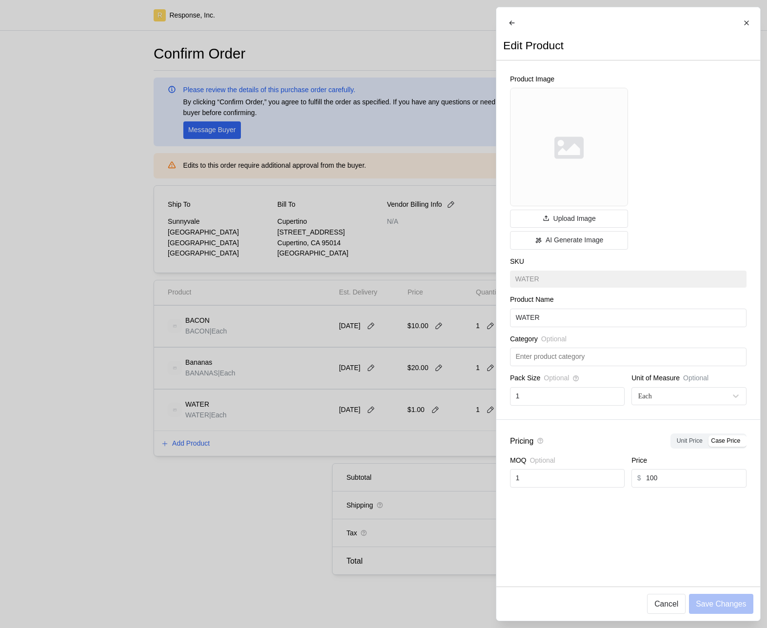
click at [427, 412] on div at bounding box center [383, 314] width 767 height 628
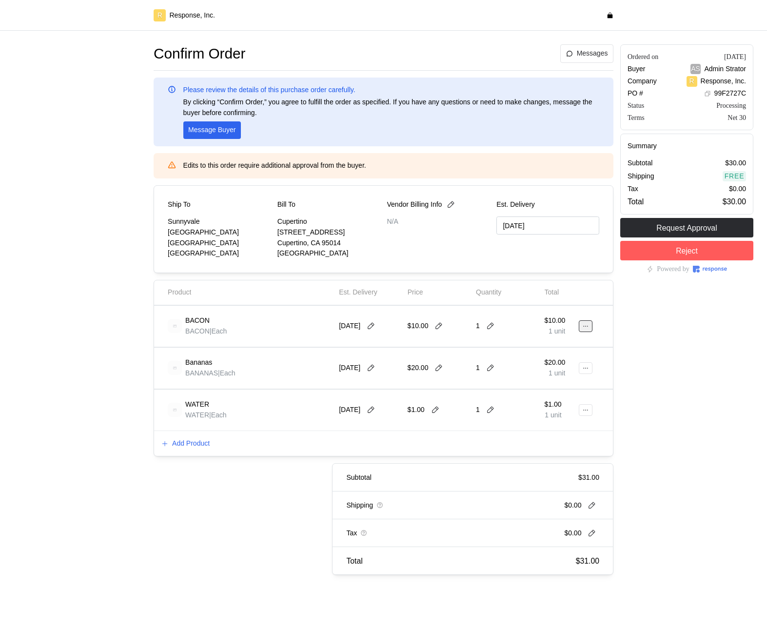
click at [589, 325] on button at bounding box center [586, 326] width 14 height 12
click at [199, 436] on div "Add Product" at bounding box center [383, 443] width 459 height 25
click at [193, 443] on p "Add Product" at bounding box center [191, 443] width 38 height 11
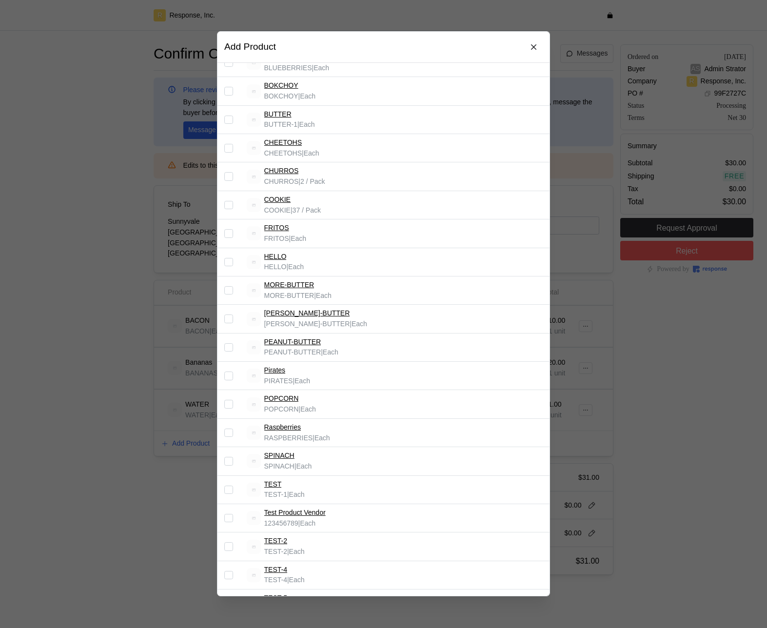
scroll to position [436, 0]
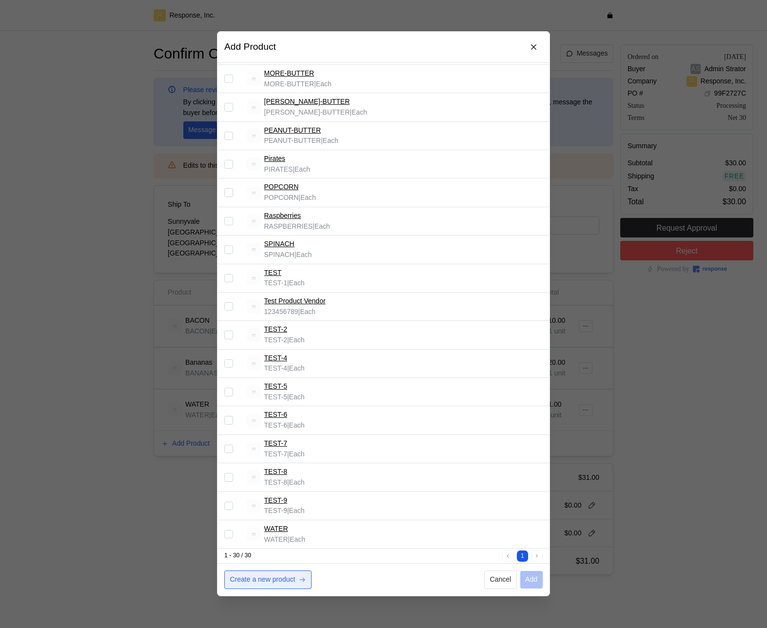
click at [256, 584] on p "Create a new product" at bounding box center [262, 579] width 65 height 11
